Goal: Find specific page/section: Find specific page/section

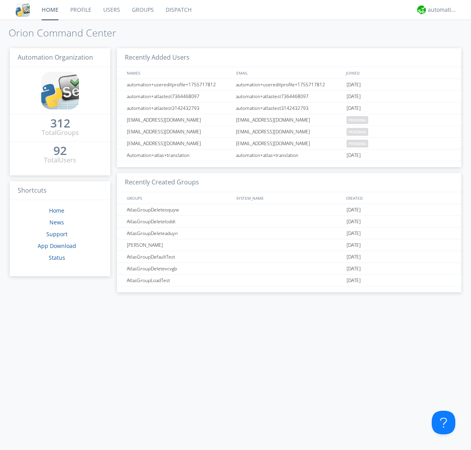
click at [178, 10] on link "Dispatch" at bounding box center [179, 10] width 38 height 20
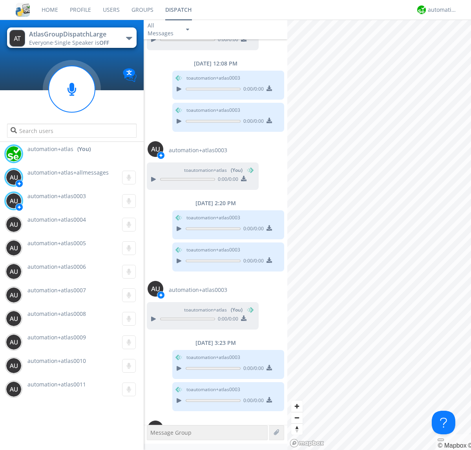
scroll to position [141, 0]
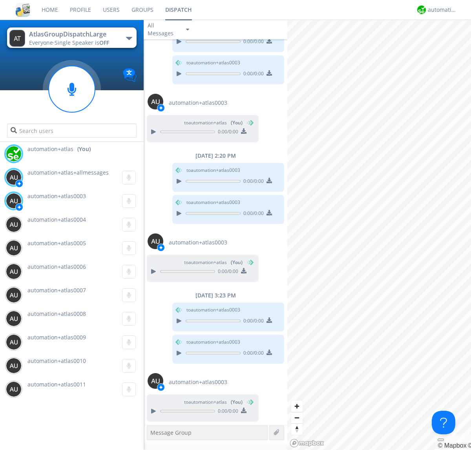
click at [129, 38] on div "button" at bounding box center [129, 38] width 6 height 3
click at [0, 0] on span "AtlasGroupDispatch" at bounding box center [0, 0] width 0 height 0
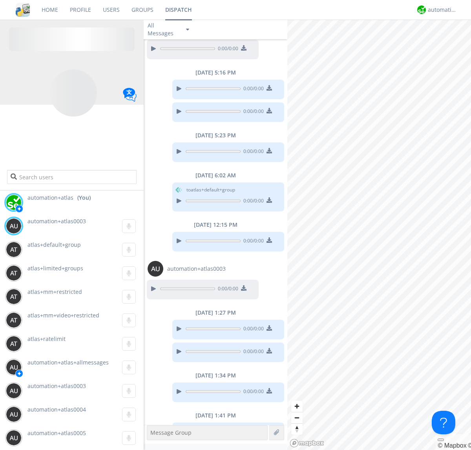
scroll to position [117, 0]
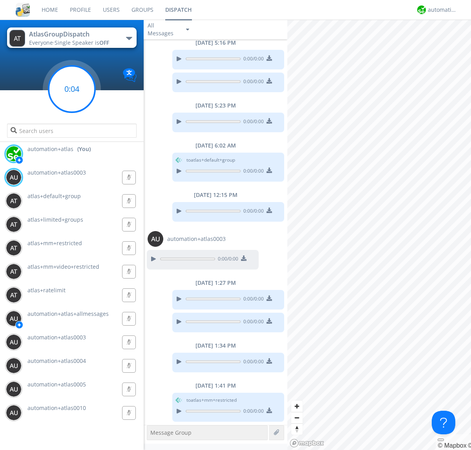
click at [72, 89] on g at bounding box center [72, 89] width 46 height 46
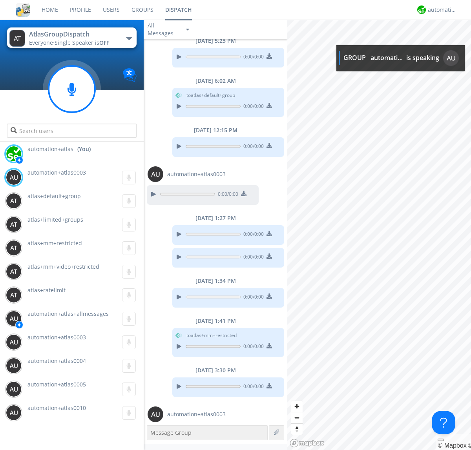
scroll to position [205, 0]
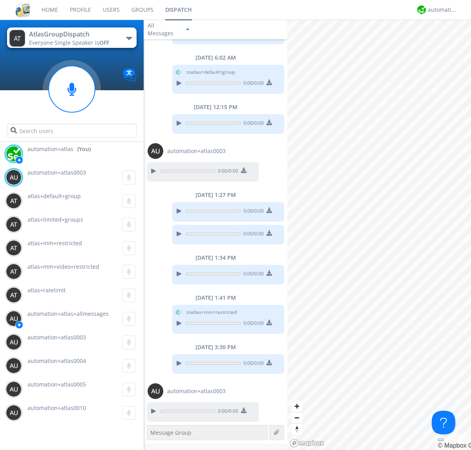
click at [129, 38] on div "button" at bounding box center [129, 38] width 6 height 3
click at [0, 0] on span "AtlasGroupDispatch2" at bounding box center [0, 0] width 0 height 0
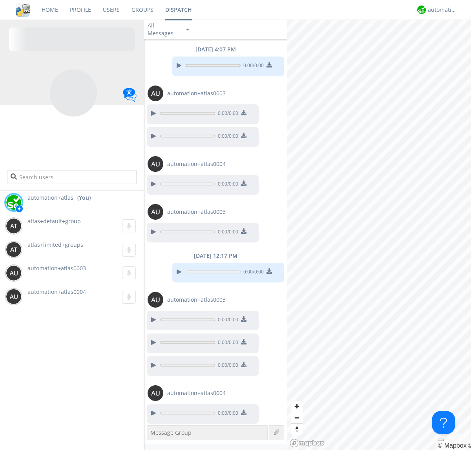
scroll to position [2, 0]
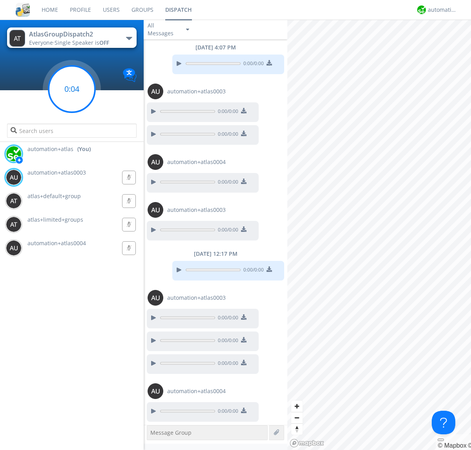
click at [72, 89] on g at bounding box center [72, 89] width 46 height 46
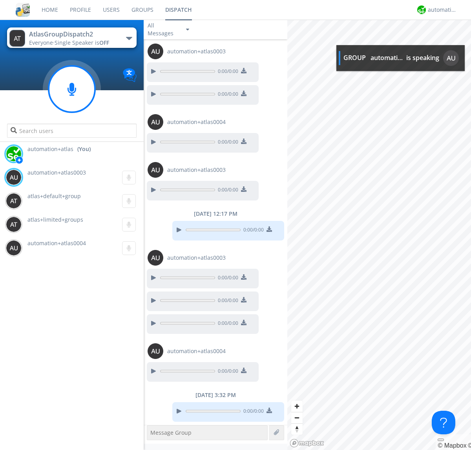
scroll to position [90, 0]
